Goal: Navigation & Orientation: Find specific page/section

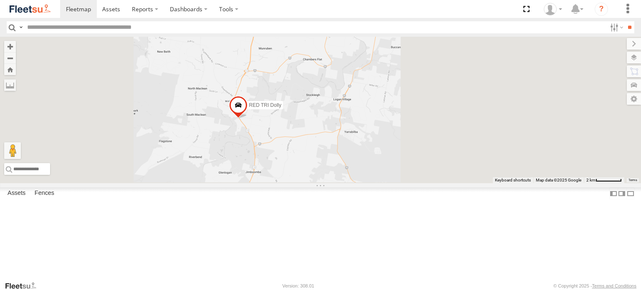
click at [365, 159] on div "RED TRI Dolly" at bounding box center [320, 110] width 641 height 147
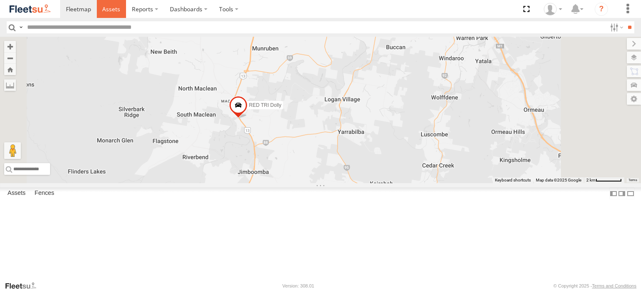
click at [114, 13] on link at bounding box center [112, 9] width 30 height 18
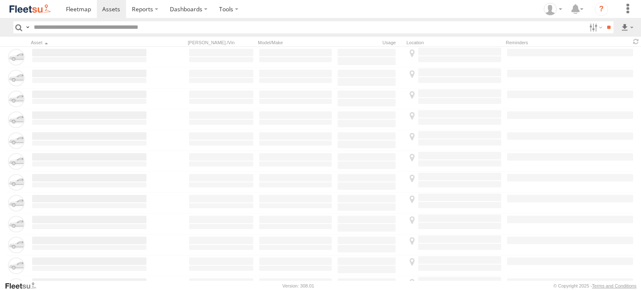
scroll to position [125, 0]
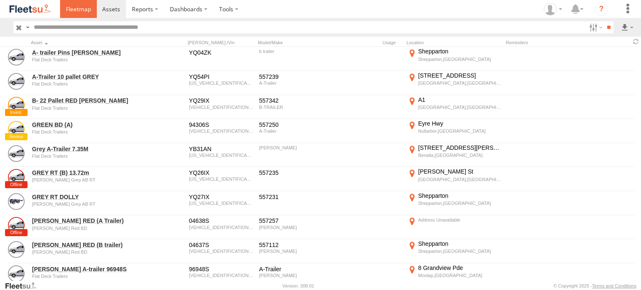
click at [82, 9] on span at bounding box center [78, 9] width 25 height 8
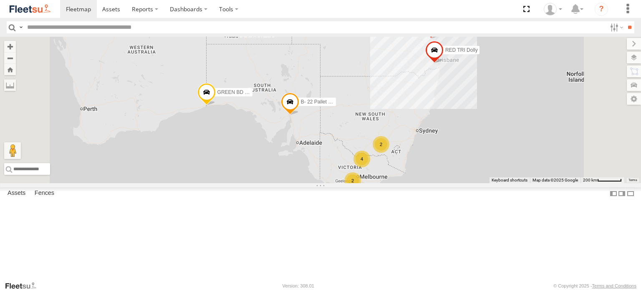
scroll to position [77, 0]
click at [0, 0] on div "GREY RT (B) 13.72m" at bounding box center [0, 0] width 0 height 0
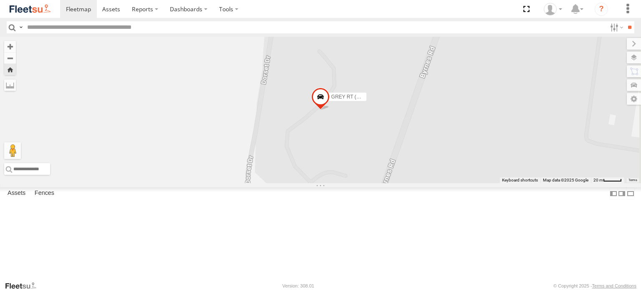
click at [0, 0] on div "RED TRI Dolly" at bounding box center [0, 0] width 0 height 0
